Goal: Task Accomplishment & Management: Use online tool/utility

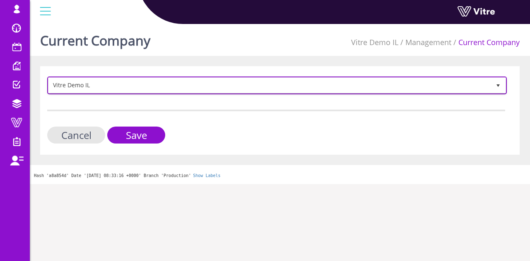
click at [185, 89] on span "Vitre Demo IL" at bounding box center [269, 85] width 443 height 15
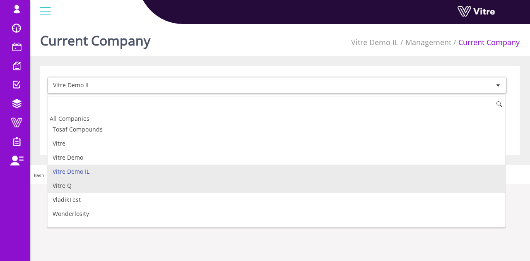
scroll to position [1210, 0]
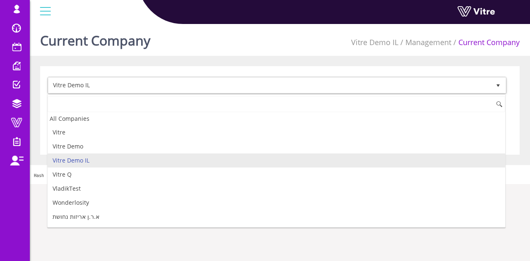
click at [127, 107] on input at bounding box center [277, 105] width 458 height 16
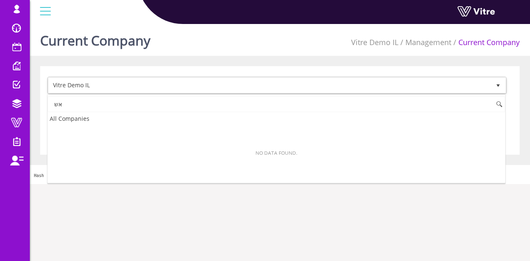
scroll to position [0, 0]
type input "א"
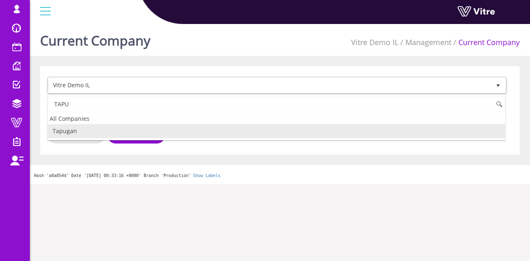
click at [127, 128] on li "Tapugan" at bounding box center [277, 131] width 458 height 14
type input "TAPU"
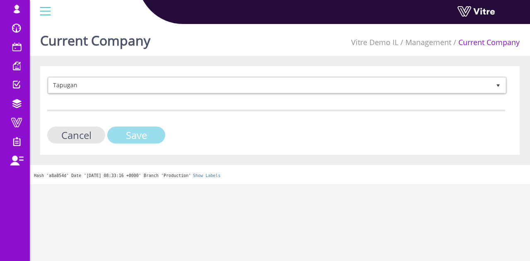
click at [128, 132] on input "Save" at bounding box center [136, 135] width 58 height 17
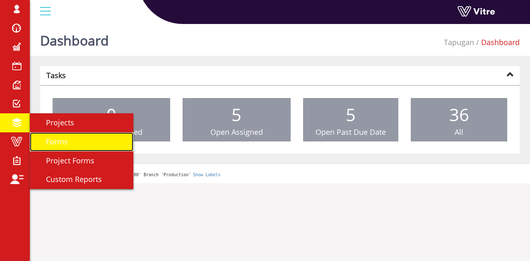
click at [85, 143] on link "Forms" at bounding box center [82, 142] width 104 height 19
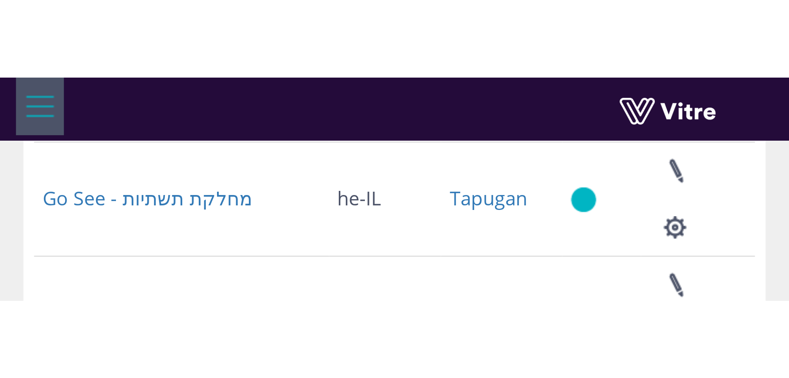
scroll to position [119, 0]
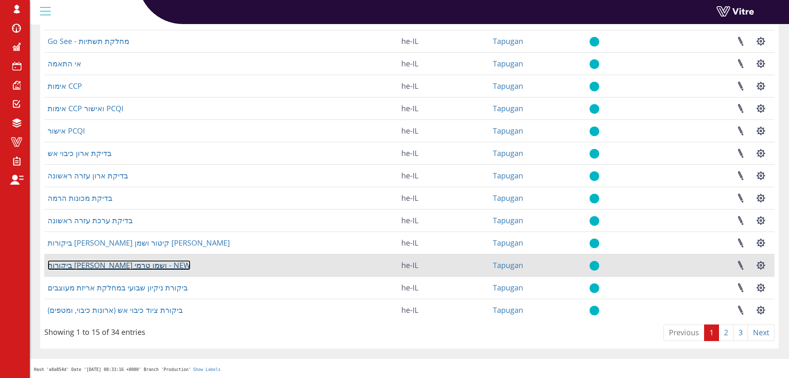
click at [122, 261] on link "ביקורות דודי קיטור ושמן טרמי - NEW" at bounding box center [119, 265] width 143 height 10
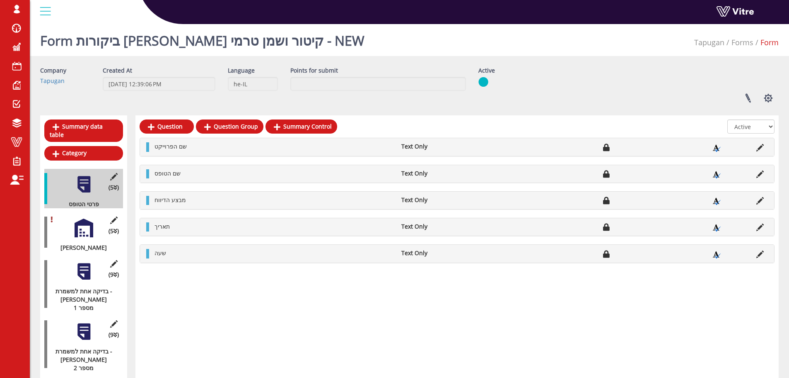
click at [75, 221] on div at bounding box center [84, 227] width 19 height 19
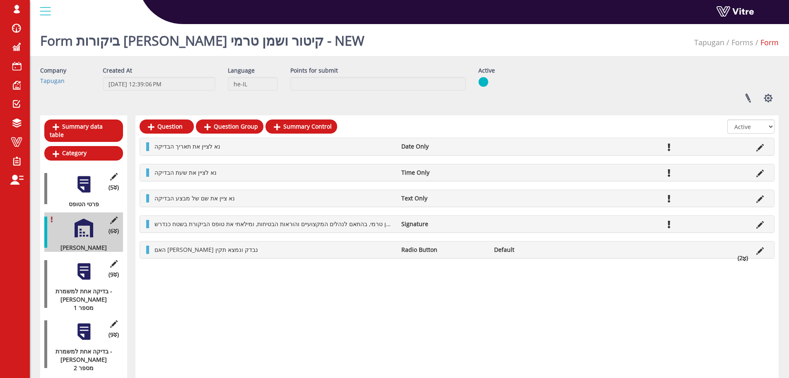
click at [87, 265] on div at bounding box center [84, 271] width 19 height 19
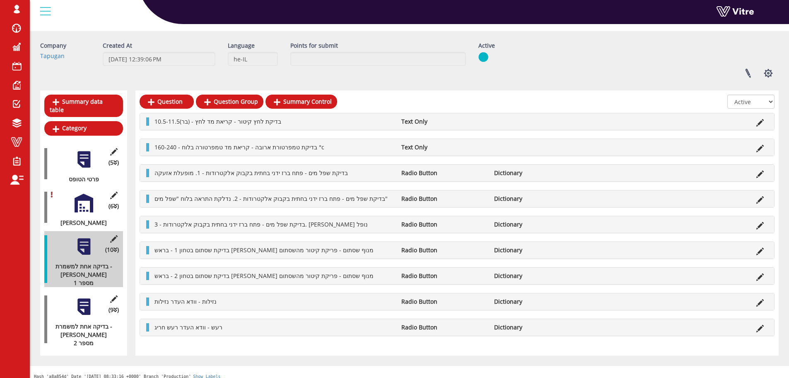
click at [87, 297] on div at bounding box center [84, 306] width 19 height 19
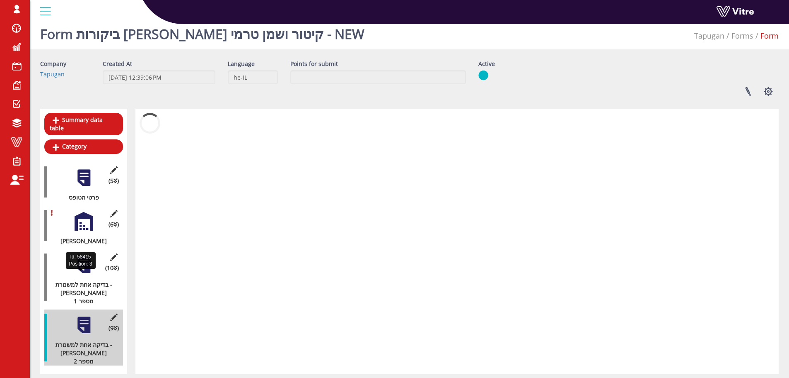
scroll to position [25, 0]
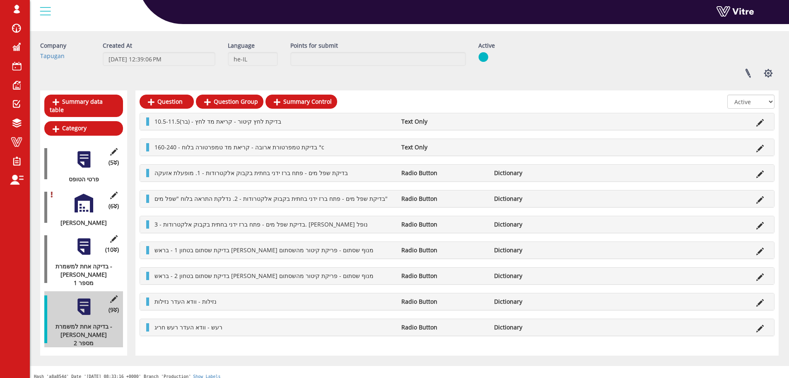
click at [90, 240] on div at bounding box center [84, 246] width 19 height 19
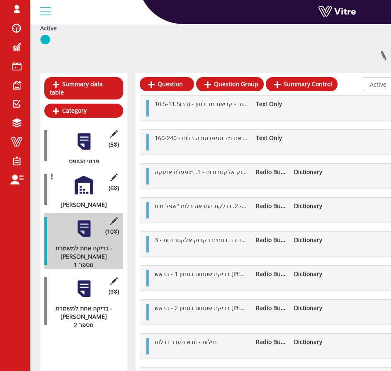
scroll to position [191, 0]
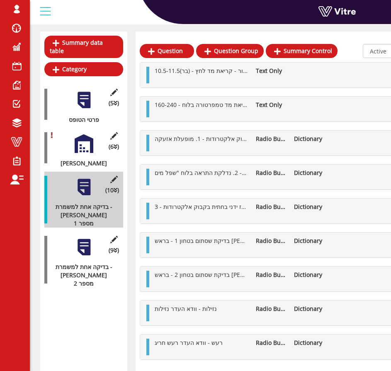
click at [80, 238] on div at bounding box center [84, 247] width 19 height 19
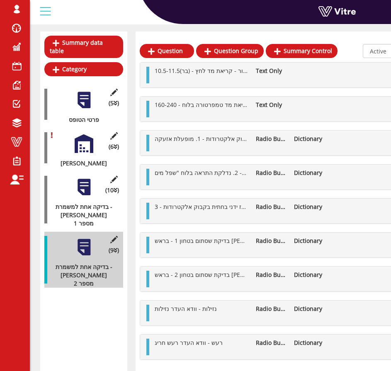
click at [318, 72] on ul "בדיקת לחץ קיטור - קריאת מד לחץ - (בר)10.5-11.5 Text Only" at bounding box center [276, 75] width 253 height 17
click at [308, 102] on ul "בדיקת טמפרטורת ארובה - קריאת מד טמפרטורה בלוח - 160-240 °c Text Only" at bounding box center [276, 109] width 253 height 17
click at [349, 138] on li at bounding box center [351, 139] width 16 height 8
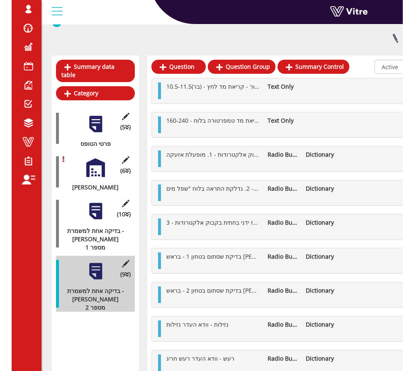
scroll to position [167, 0]
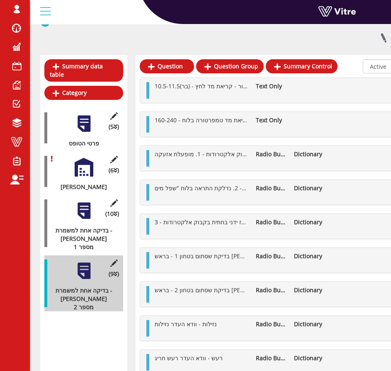
click at [336, 184] on li at bounding box center [335, 188] width 16 height 8
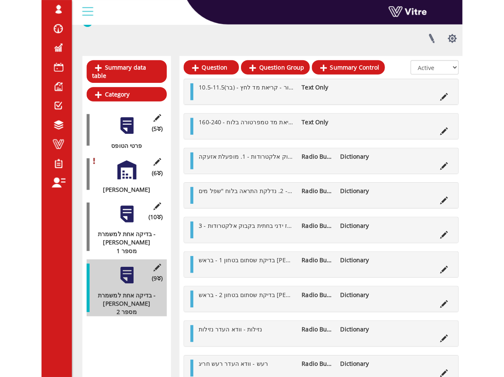
scroll to position [100, 0]
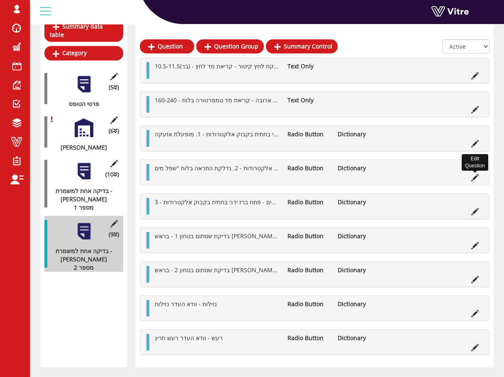
click at [474, 179] on icon at bounding box center [474, 177] width 7 height 7
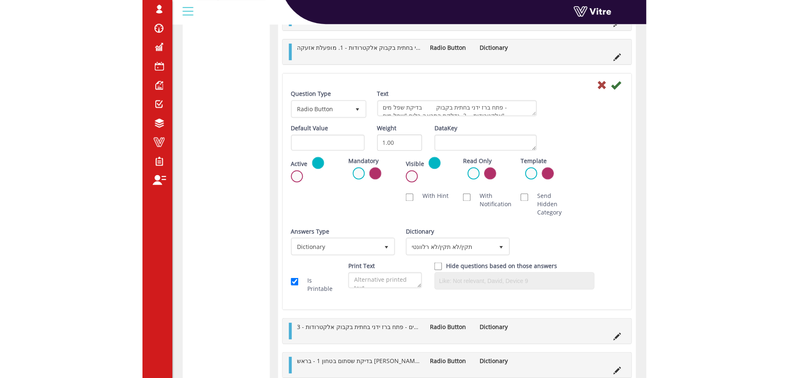
scroll to position [349, 0]
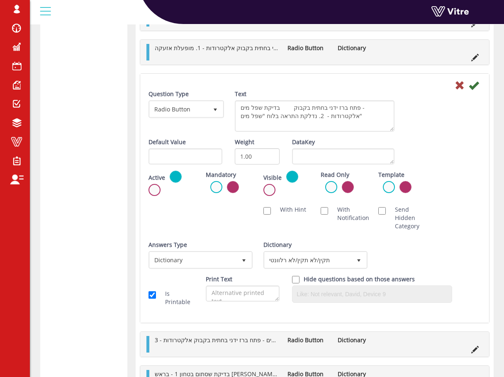
drag, startPoint x: 393, startPoint y: 121, endPoint x: 424, endPoint y: 129, distance: 31.9
click at [424, 129] on div "Question Type Radio Button 3 Text בדיקת שפל מים - פתח ברז ידני בחתית בקבוק אלקט…" at bounding box center [314, 114] width 344 height 48
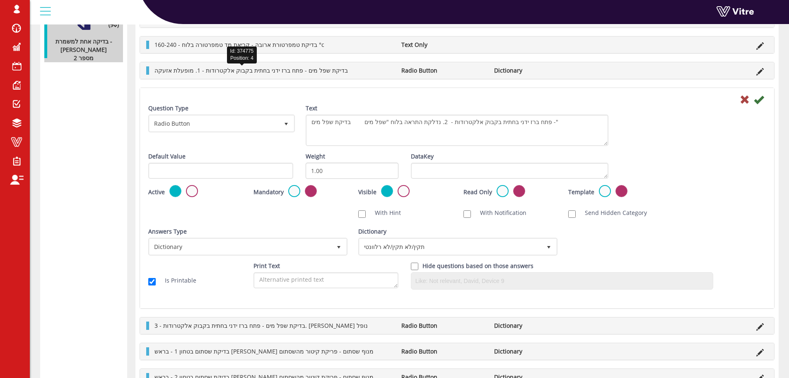
scroll to position [266, 0]
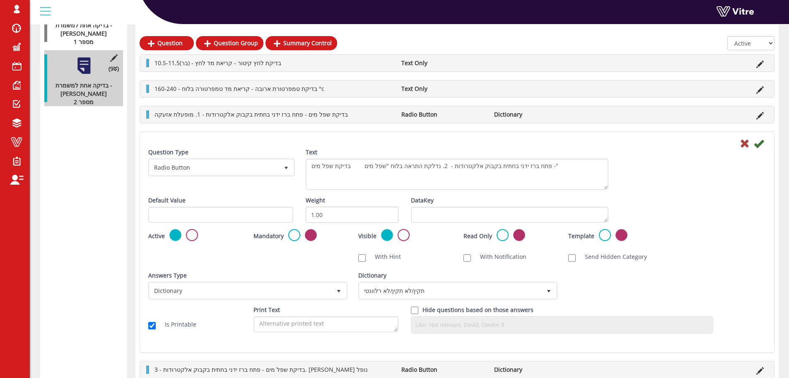
click at [149, 114] on div "בדיקת שפל מים - פתח ברז ידני בחתית בקבוק אלקטרודות - 1. מופעלת אזעקה Radio Butt…" at bounding box center [457, 114] width 634 height 17
click at [745, 145] on icon at bounding box center [745, 143] width 10 height 10
